Goal: Transaction & Acquisition: Purchase product/service

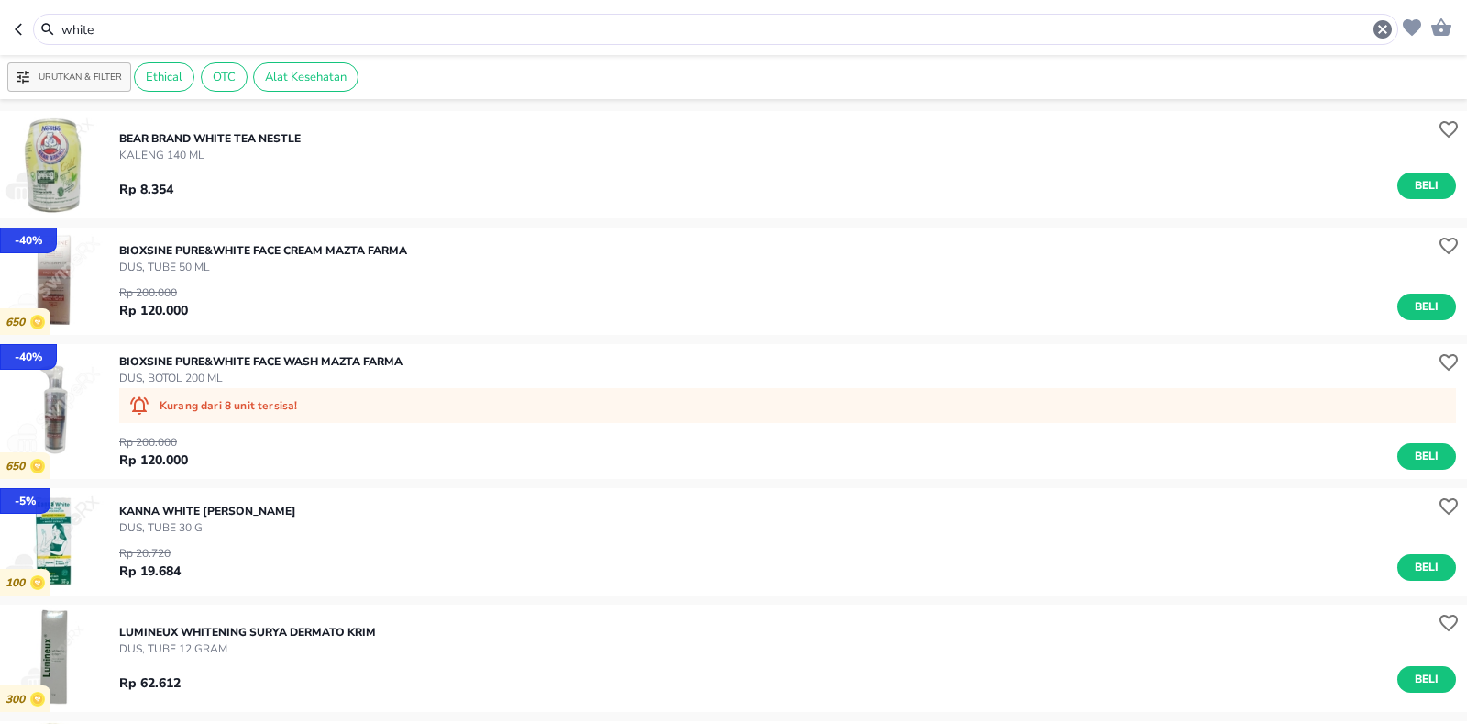
click at [176, 15] on header "white" at bounding box center [733, 27] width 1467 height 55
drag, startPoint x: 171, startPoint y: 19, endPoint x: 9, endPoint y: 42, distance: 163.0
click at [14, 70] on div "white Urutkan & Filter Ethical OTC Alat Kesehatan BEAR BRAND WHITE TEA Nestle K…" at bounding box center [733, 362] width 1467 height 724
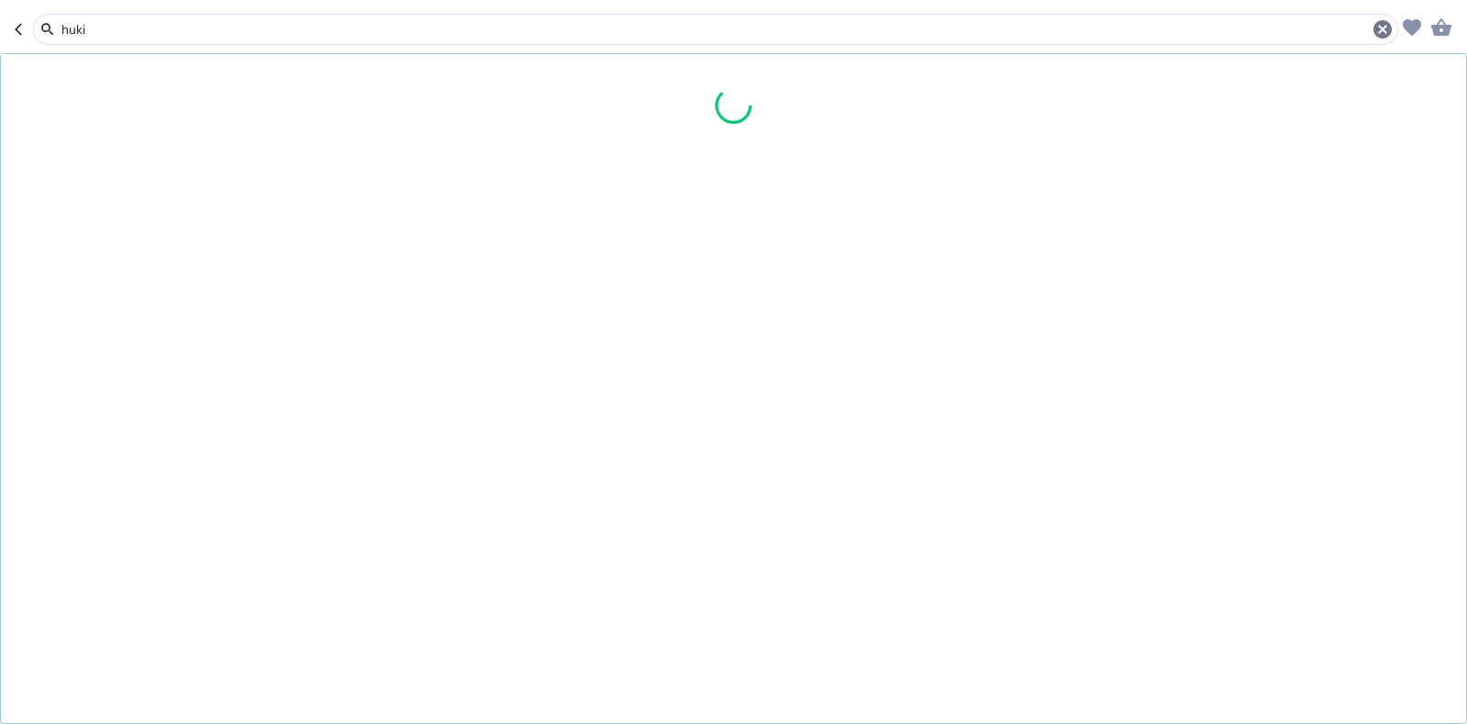
type input "huki"
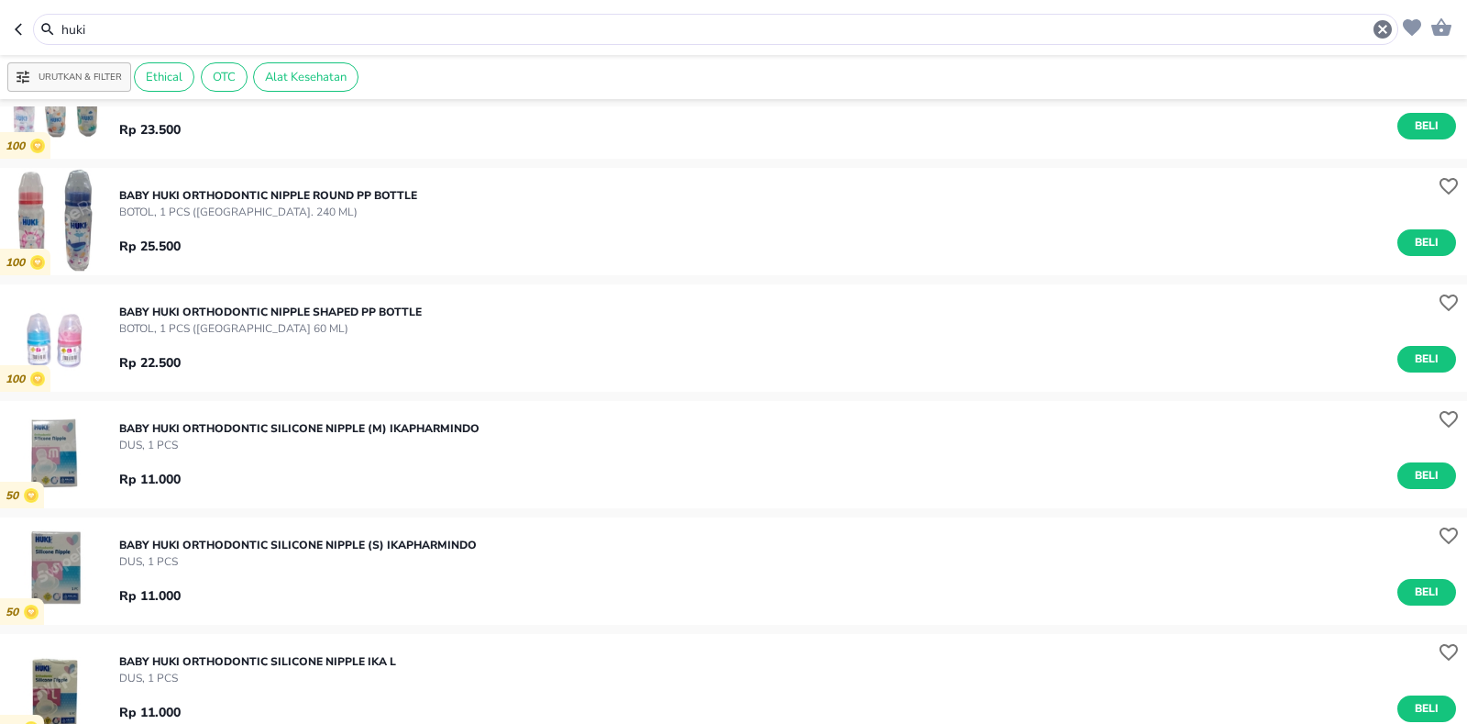
scroll to position [92, 0]
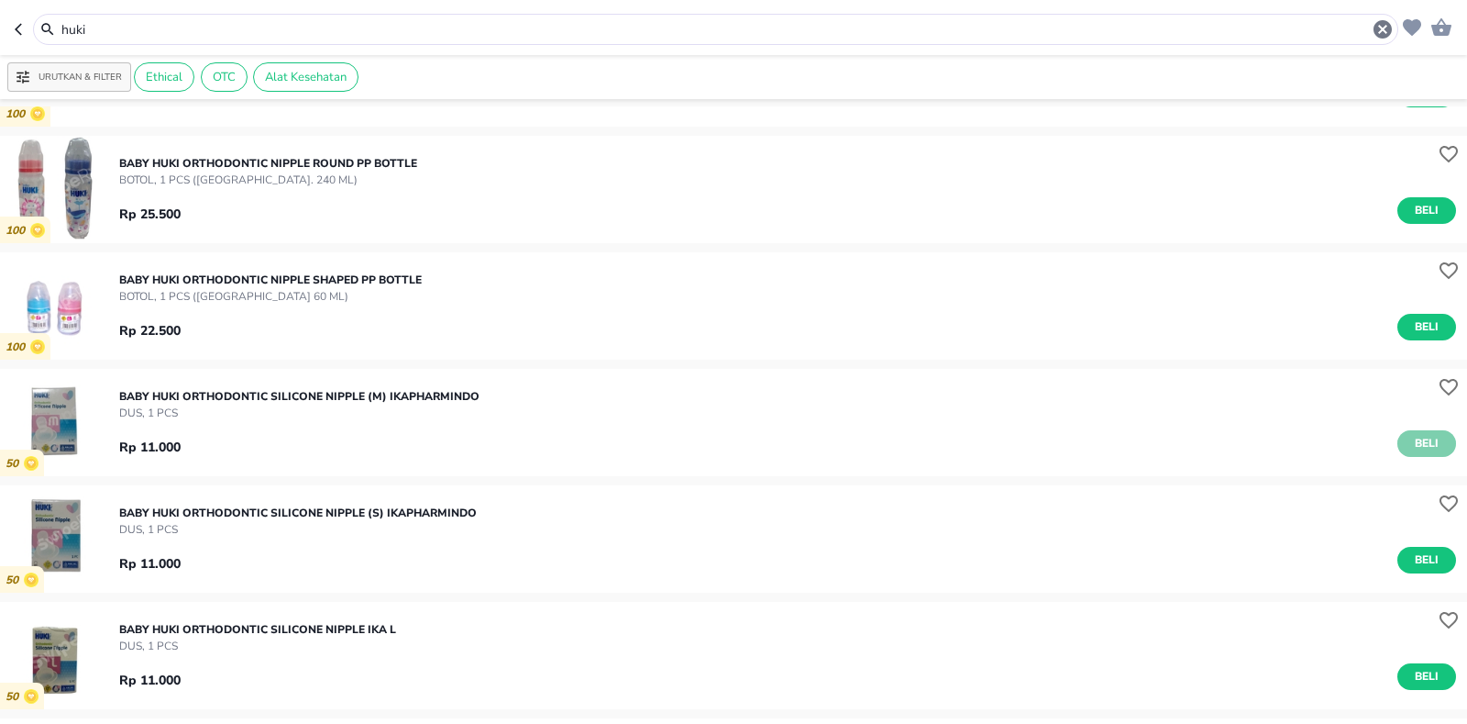
click at [1411, 439] on span "Beli" at bounding box center [1426, 443] width 31 height 19
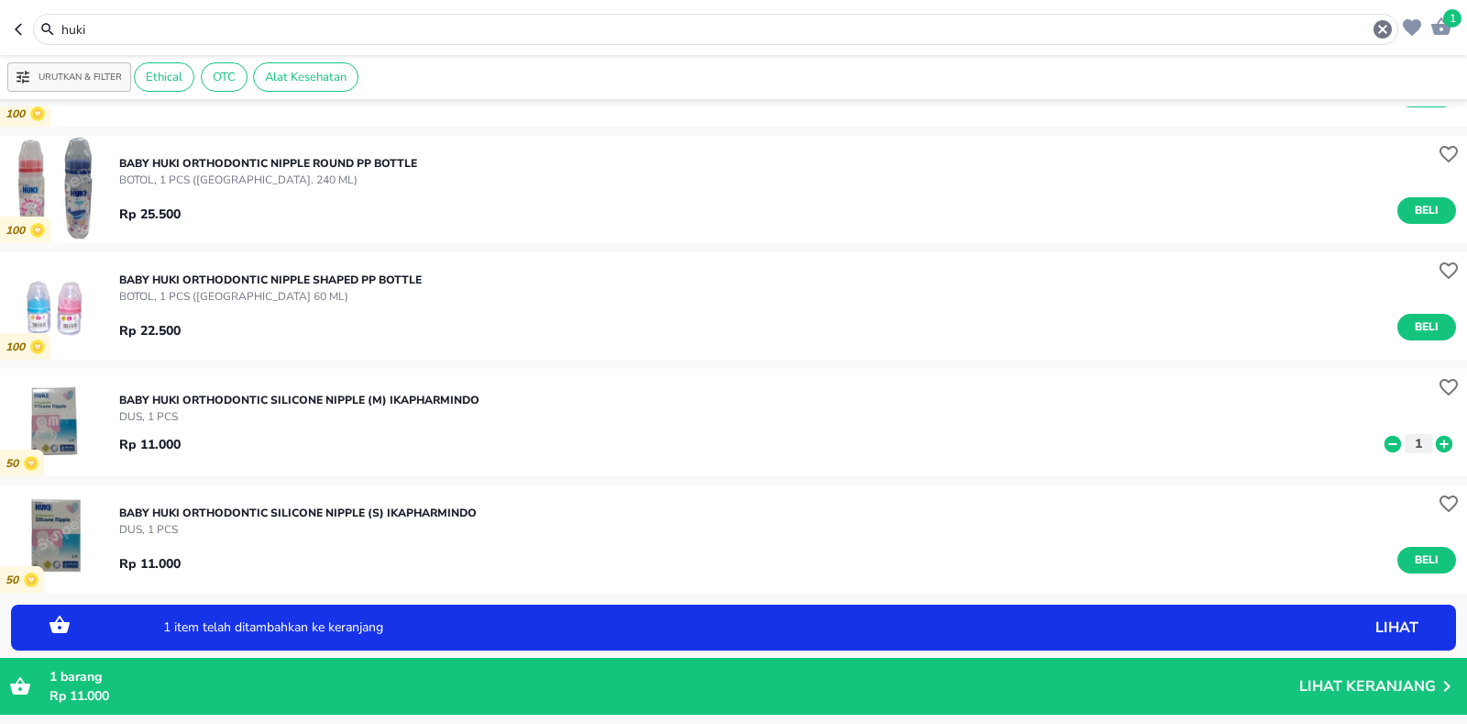
click at [1436, 439] on icon at bounding box center [1444, 443] width 17 height 17
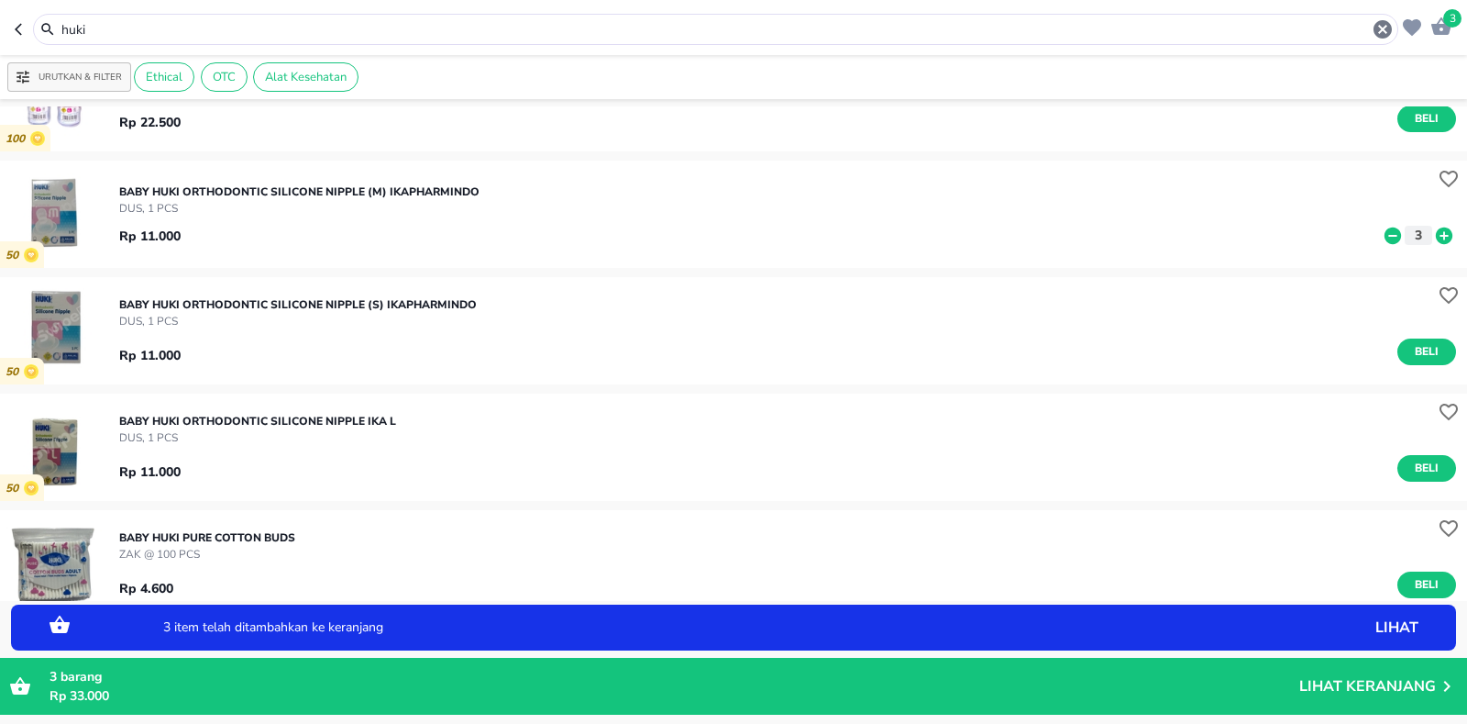
scroll to position [367, 0]
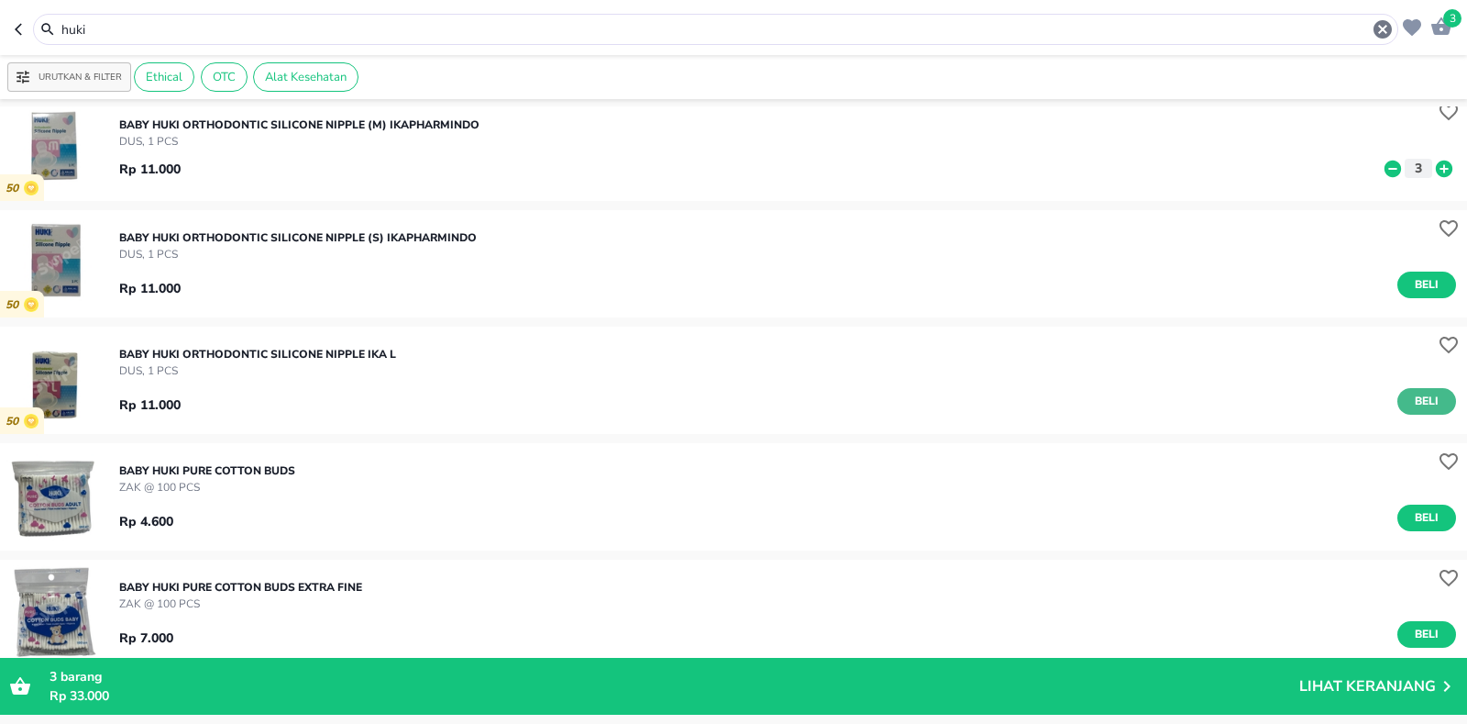
click at [1413, 402] on span "Beli" at bounding box center [1426, 401] width 31 height 19
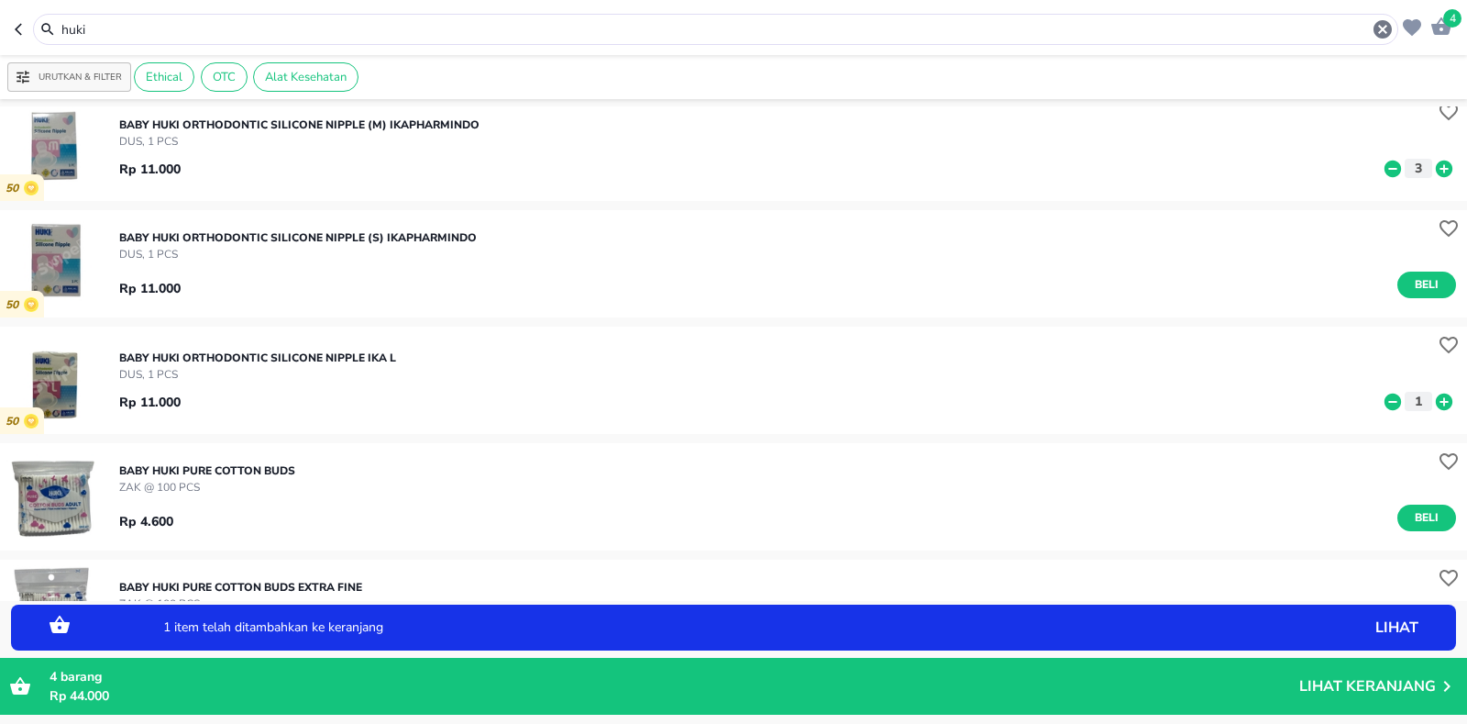
click at [1436, 395] on icon at bounding box center [1444, 401] width 17 height 17
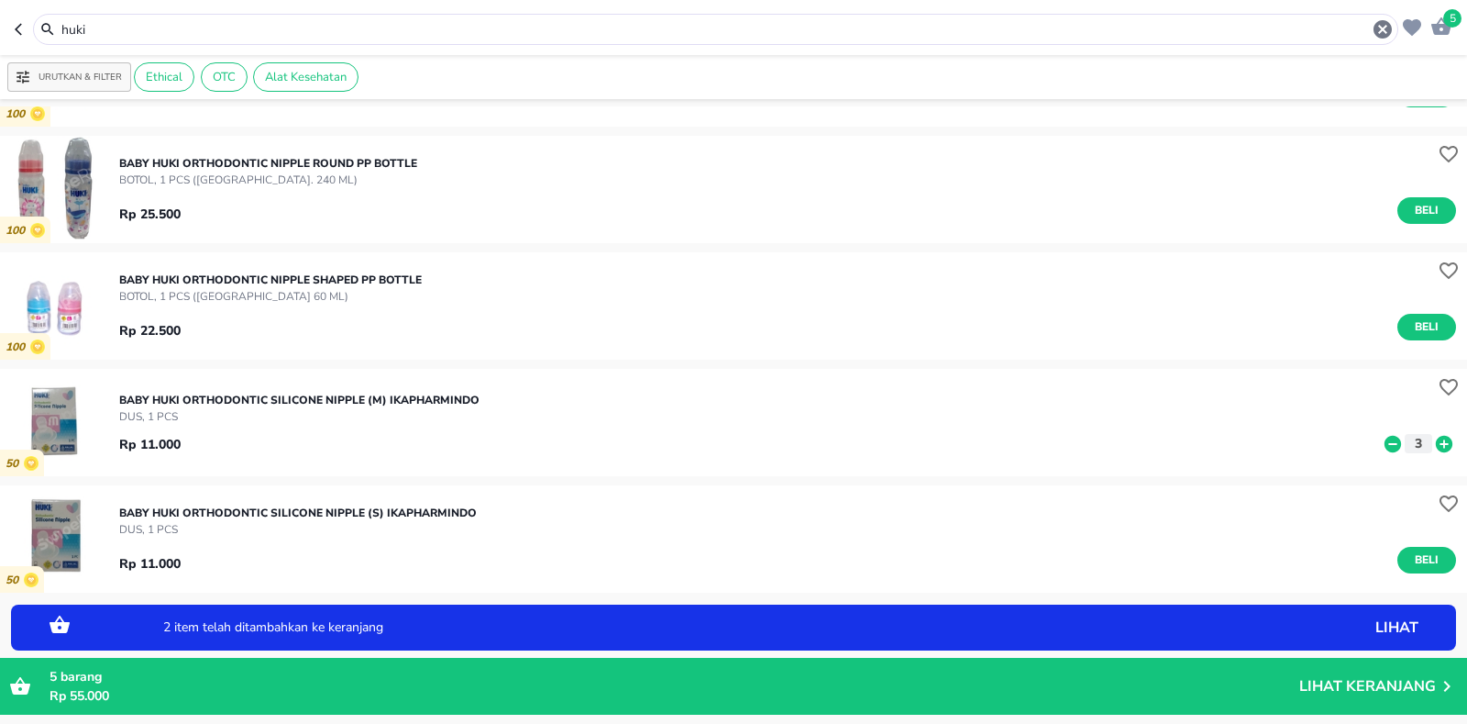
scroll to position [0, 0]
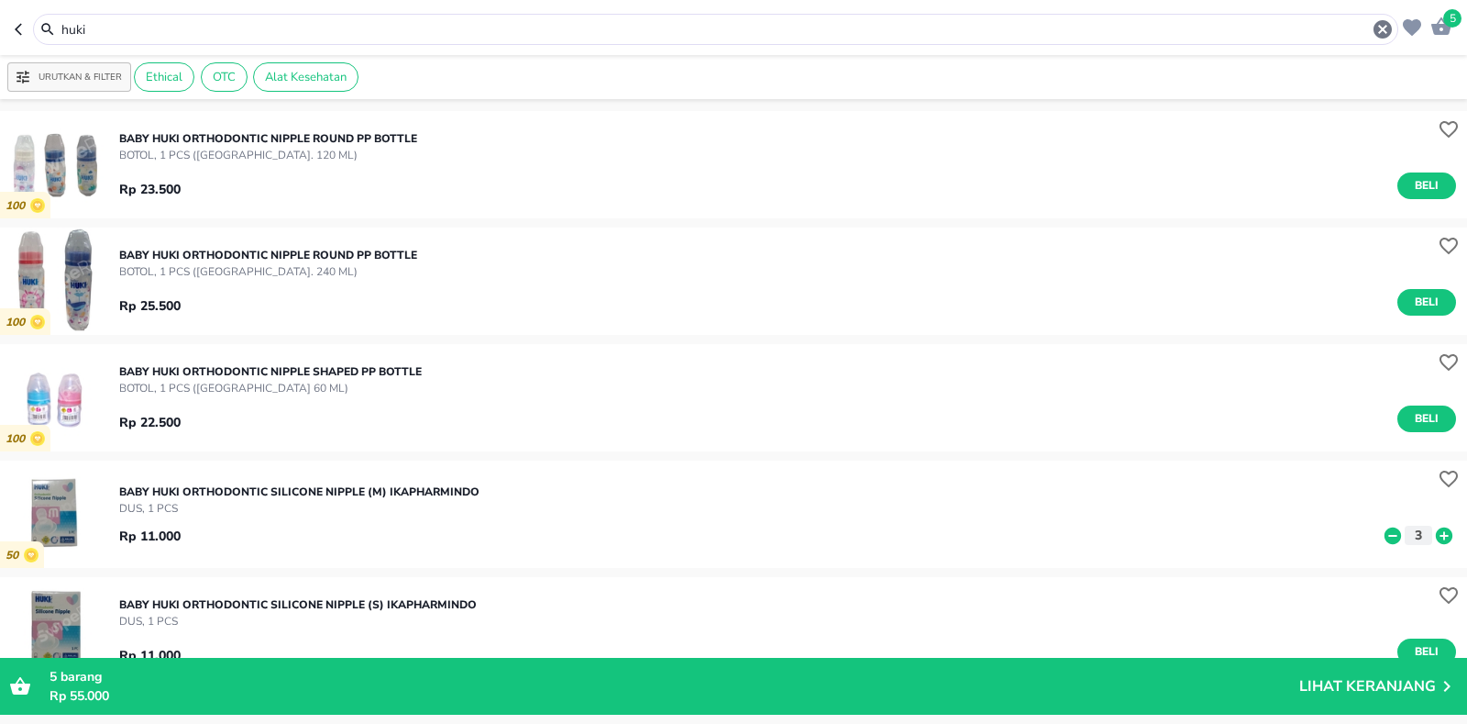
drag, startPoint x: 102, startPoint y: 28, endPoint x: 0, endPoint y: 55, distance: 105.5
click at [0, 55] on div "5 huki Urutkan & Filter Ethical OTC Alat Kesehatan 100 BABY HUKI ORTHODONTIC NI…" at bounding box center [733, 362] width 1467 height 724
